Goal: Information Seeking & Learning: Learn about a topic

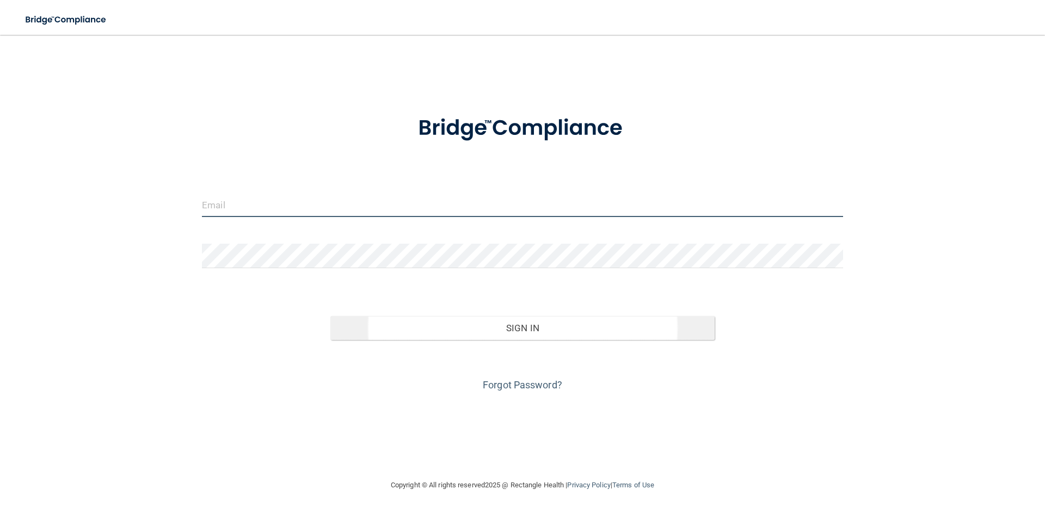
type input "[EMAIL_ADDRESS][DOMAIN_NAME]"
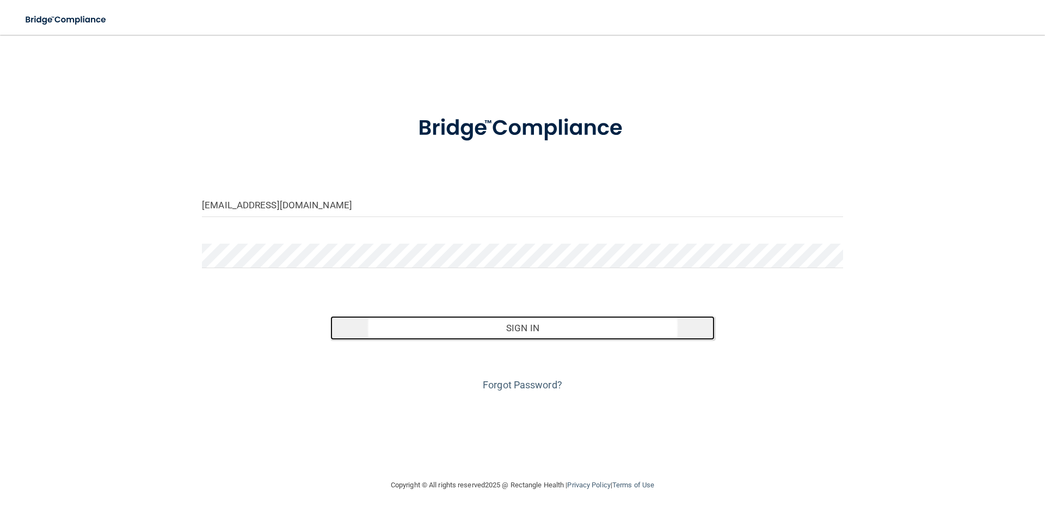
click at [523, 330] on button "Sign In" at bounding box center [522, 328] width 385 height 24
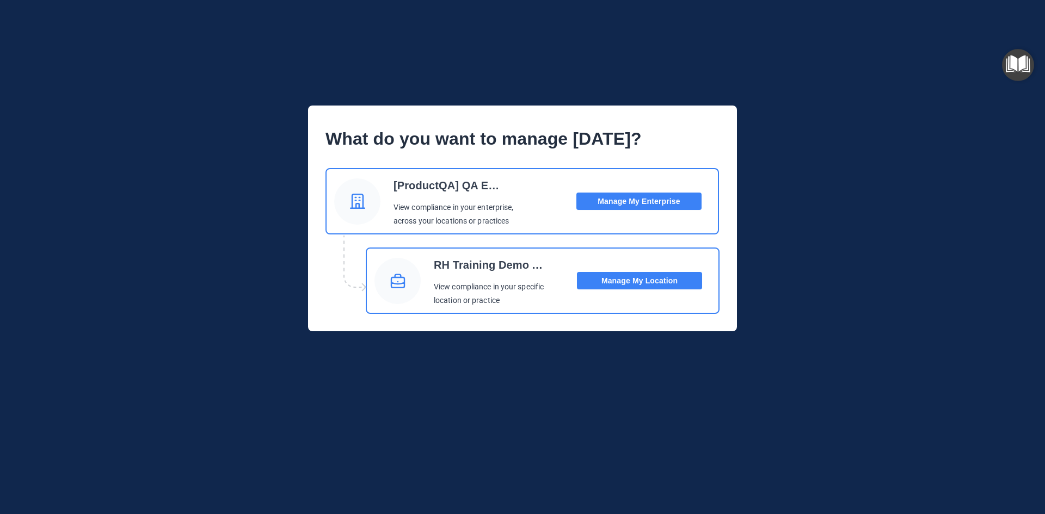
click at [658, 282] on button "Manage My Location" at bounding box center [639, 280] width 125 height 17
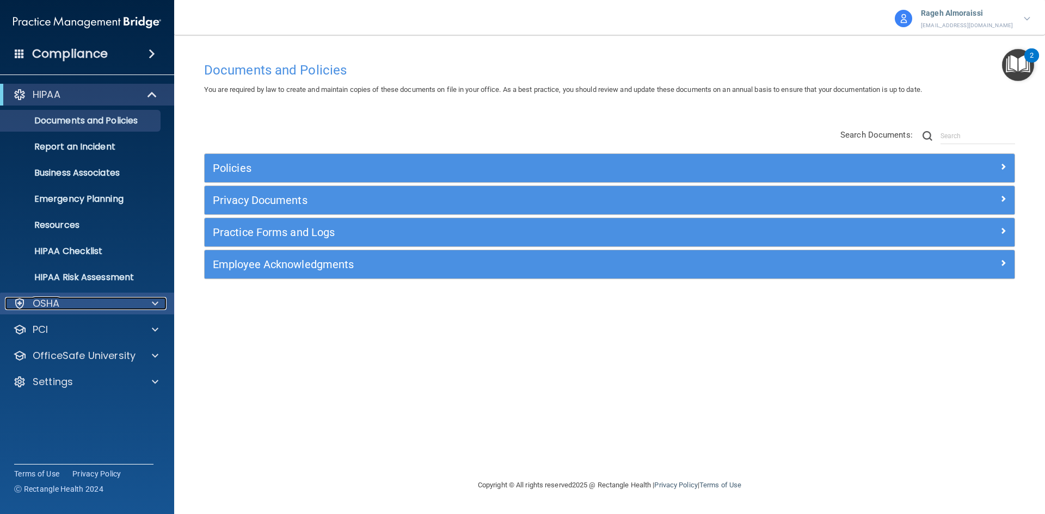
click at [151, 302] on div at bounding box center [153, 303] width 27 height 13
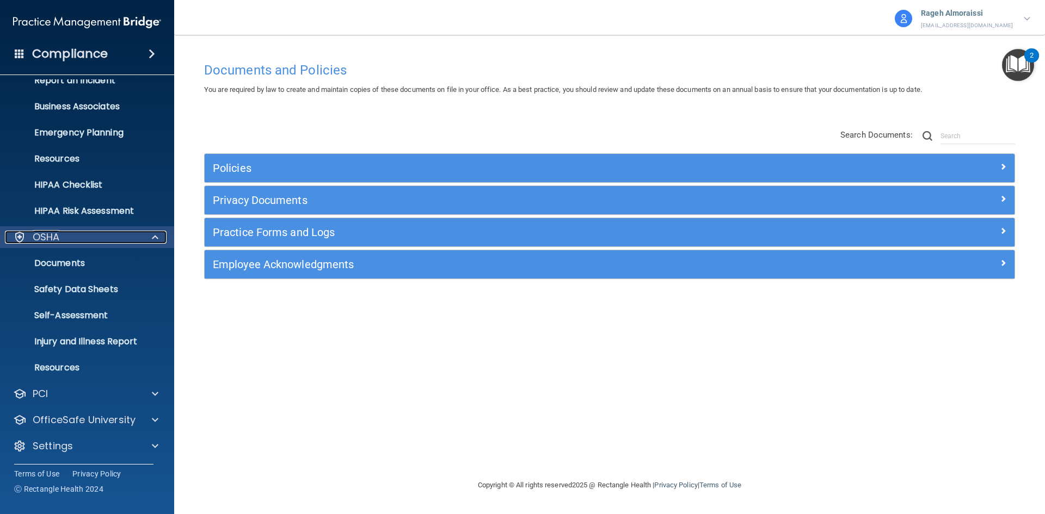
scroll to position [68, 0]
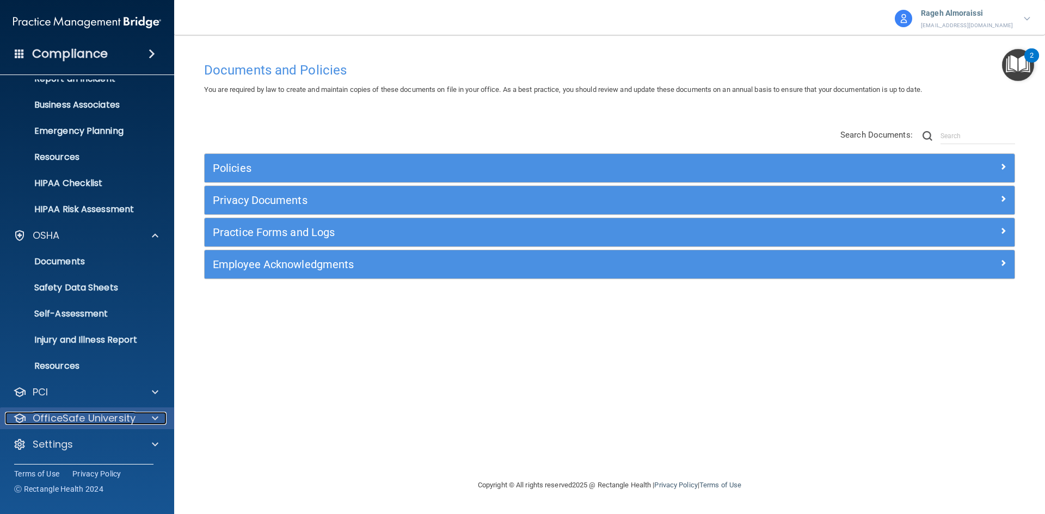
click at [145, 418] on div at bounding box center [153, 418] width 27 height 13
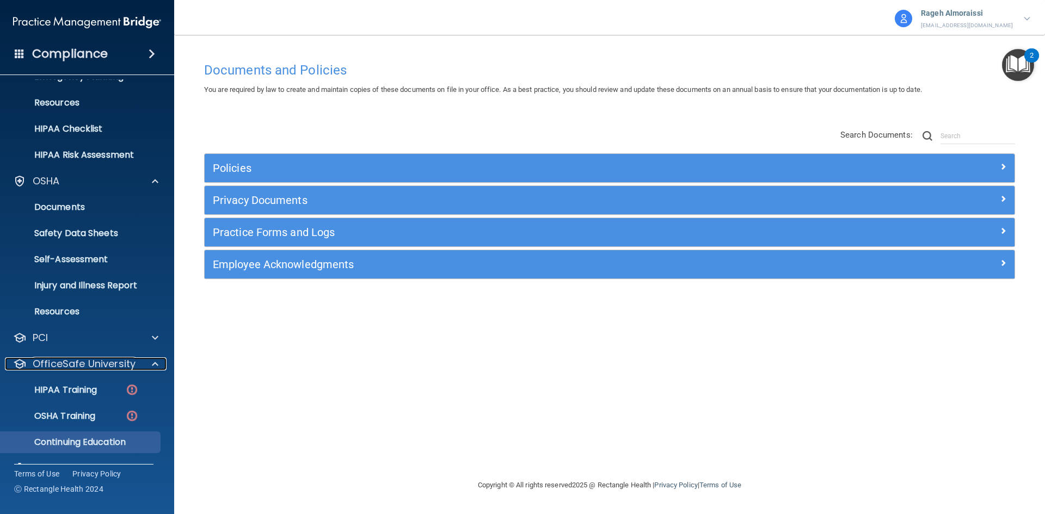
scroll to position [146, 0]
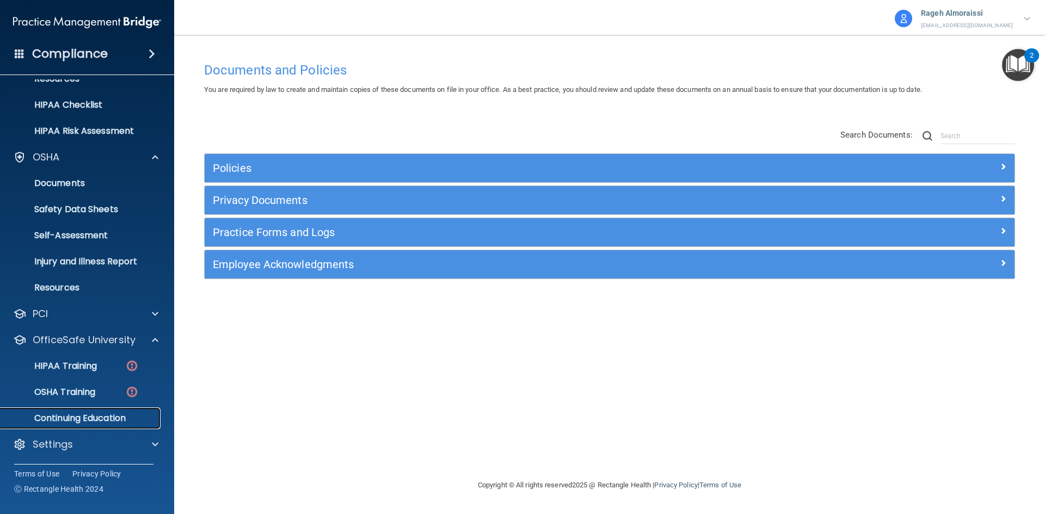
click at [95, 413] on p "Continuing Education" at bounding box center [81, 418] width 149 height 11
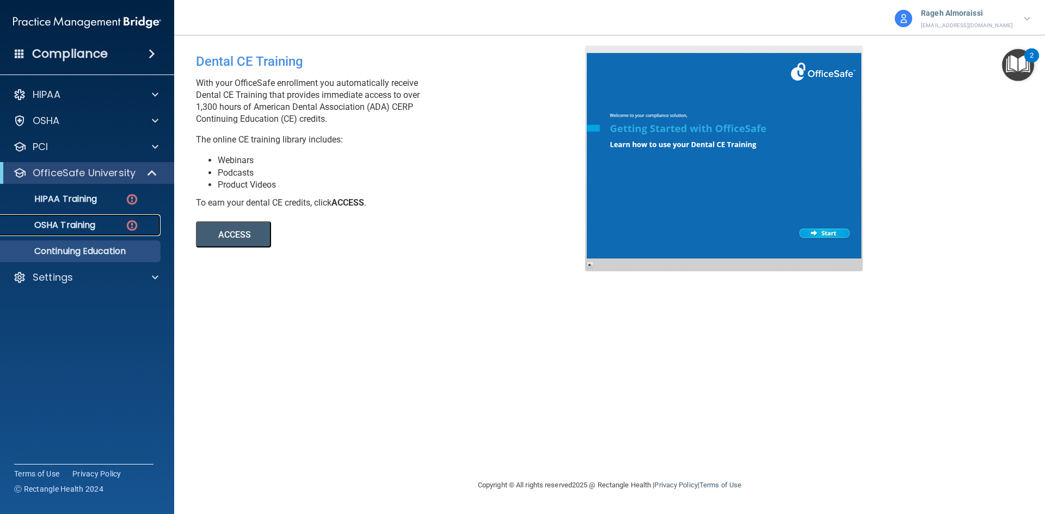
click at [75, 218] on link "OSHA Training" at bounding box center [74, 225] width 171 height 22
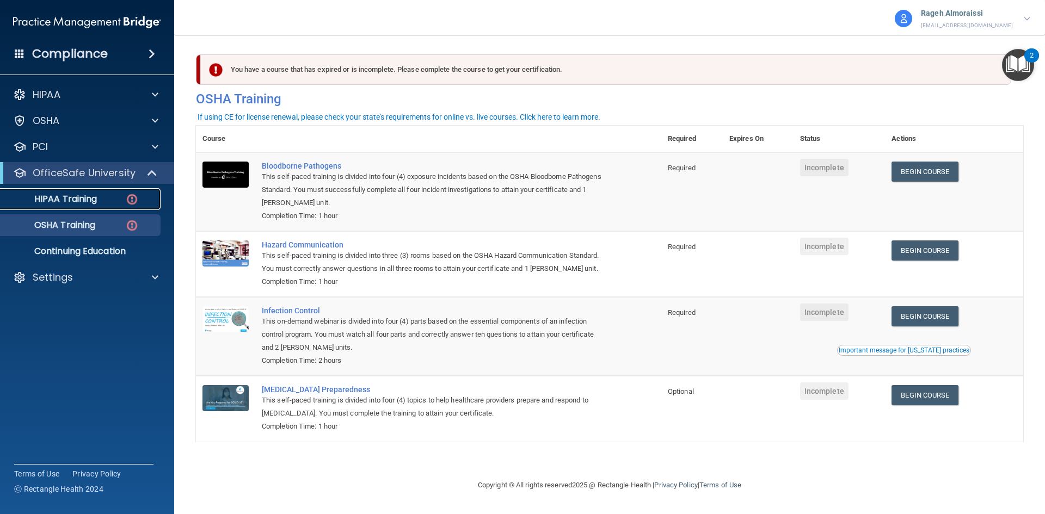
click at [71, 199] on p "HIPAA Training" at bounding box center [52, 199] width 90 height 11
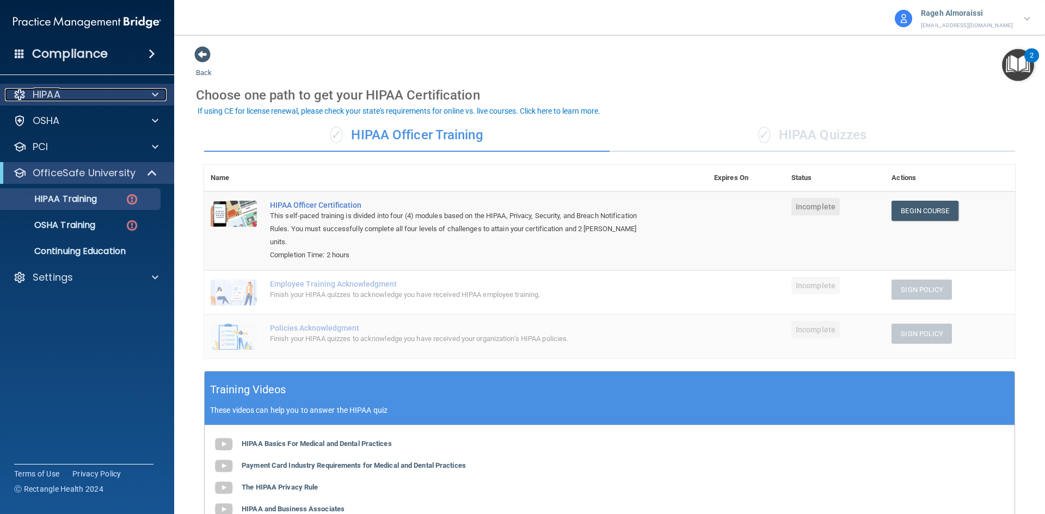
click at [59, 97] on p "HIPAA" at bounding box center [47, 94] width 28 height 13
